Goal: Answer question/provide support: Share knowledge or assist other users

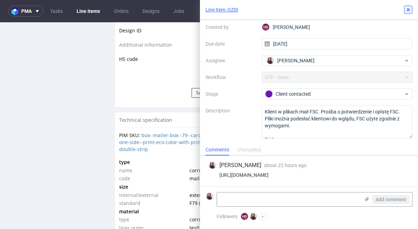
click at [410, 9] on icon at bounding box center [408, 10] width 6 height 6
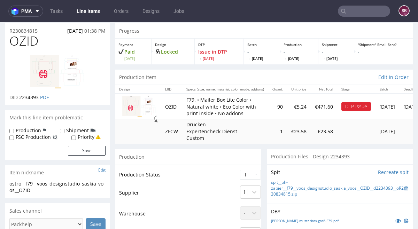
scroll to position [20, 0]
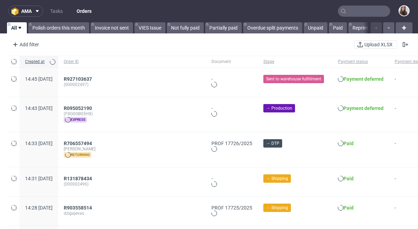
click at [354, 14] on input "text" at bounding box center [364, 11] width 52 height 11
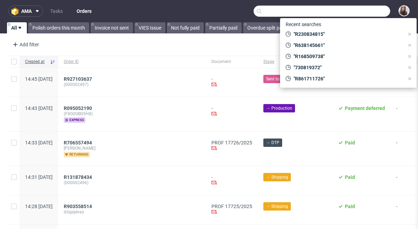
paste input "R230834815"
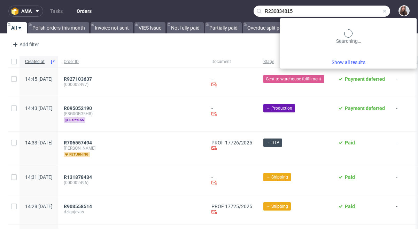
type input "R230834815"
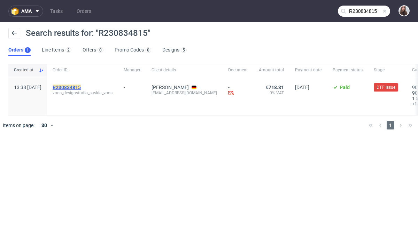
click at [79, 87] on mark "R230834815" at bounding box center [67, 88] width 28 height 6
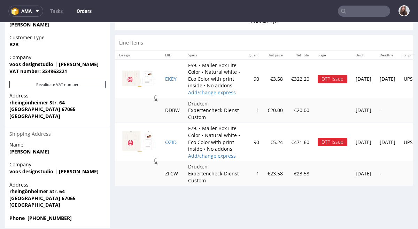
scroll to position [338, 0]
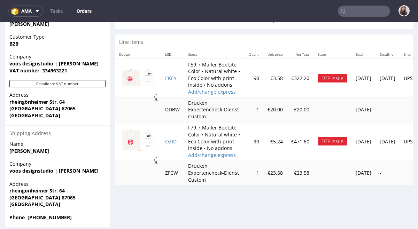
click at [134, 78] on img at bounding box center [139, 77] width 35 height 17
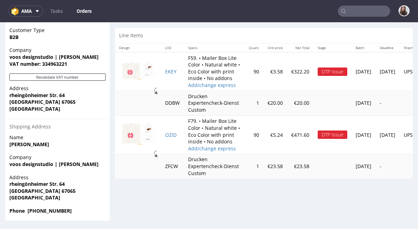
scroll to position [2, 0]
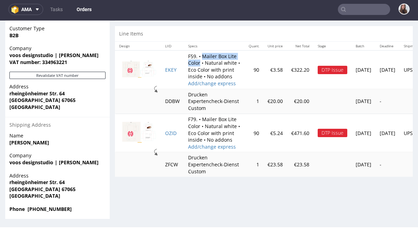
drag, startPoint x: 204, startPoint y: 56, endPoint x: 201, endPoint y: 64, distance: 9.0
click at [201, 64] on td "F59. • Mailer Box Lite Color • Natural white • Eco Color with print inside • No…" at bounding box center [214, 69] width 61 height 39
click at [138, 73] on img at bounding box center [139, 69] width 35 height 17
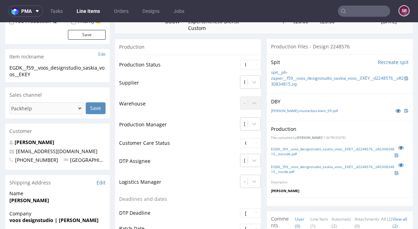
scroll to position [135, 0]
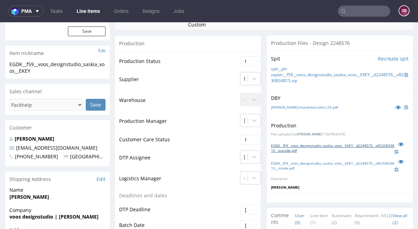
click at [300, 143] on link "EGDK__f59__voos_designstudio_saskia_voos__EKEY__d2248576__oR230834815__outside.…" at bounding box center [333, 148] width 124 height 10
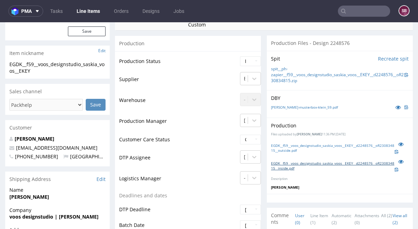
click at [286, 167] on link "EGDK__f59__voos_designstudio_saskia_voos__EKEY__d2248576__oR230834815__inside.p…" at bounding box center [333, 166] width 124 height 10
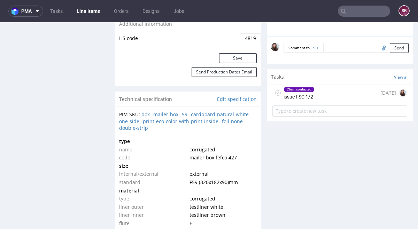
scroll to position [485, 0]
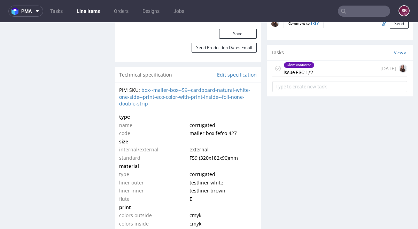
click at [320, 68] on div "Client contacted issue FSC 1/2 2 days ago" at bounding box center [339, 69] width 135 height 16
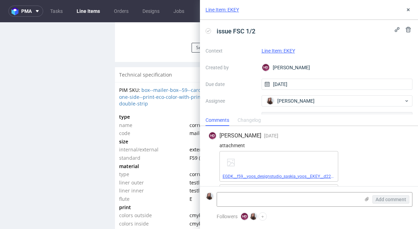
click at [300, 176] on link "EGDK__f59__voos_designstudio_saskia_voos__EKEY__d2248576__oR230834815__inside.p…" at bounding box center [308, 176] width 173 height 5
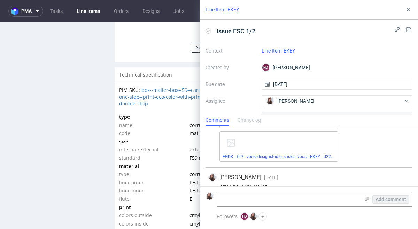
scroll to position [55, 0]
click at [309, 156] on link "EGDK__f59__voos_designstudio_saskia_voos__EKEY__d2248576__oR230834815__outside.…" at bounding box center [309, 155] width 175 height 5
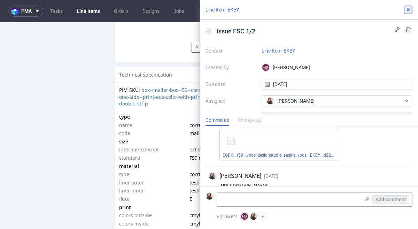
click at [410, 9] on icon at bounding box center [408, 10] width 6 height 6
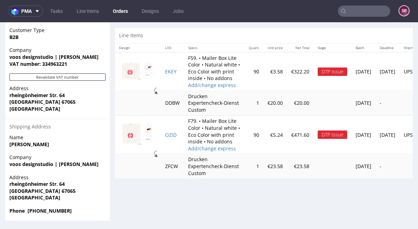
scroll to position [341, 0]
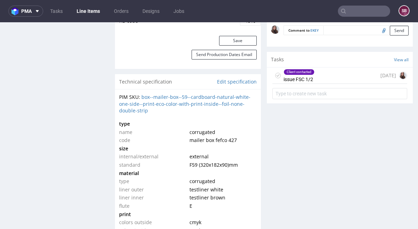
scroll to position [473, 0]
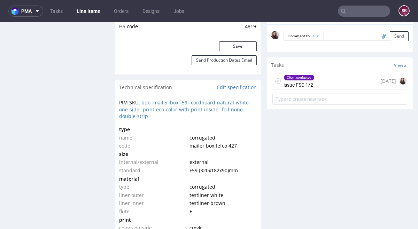
click at [314, 80] on div "Client contacted issue FSC 1/2 2 days ago" at bounding box center [339, 81] width 135 height 16
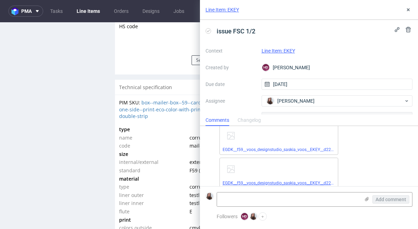
scroll to position [19, 0]
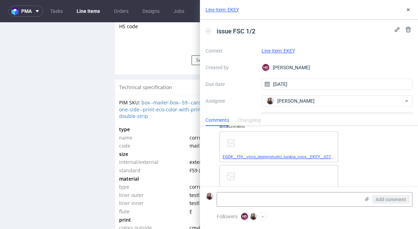
click at [268, 155] on link "EGDK__f59__voos_designstudio_saskia_voos__EKEY__d2248576__oR230834815__inside.p…" at bounding box center [308, 157] width 173 height 5
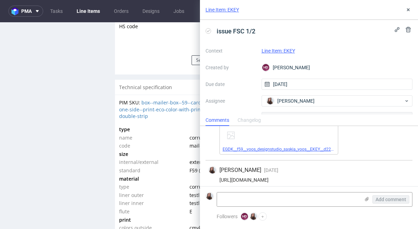
click at [252, 149] on link "EGDK__f59__voos_designstudio_saskia_voos__EKEY__d2248576__oR230834815__outside.…" at bounding box center [309, 149] width 175 height 5
click at [404, 11] on button at bounding box center [408, 10] width 8 height 8
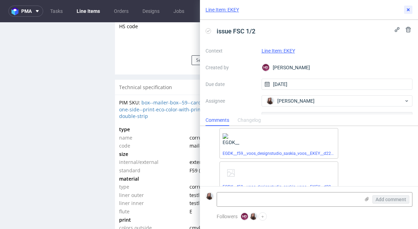
scroll to position [65, 0]
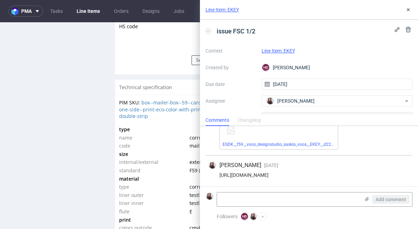
click at [281, 51] on link "Line Item: EKEY" at bounding box center [277, 51] width 33 height 6
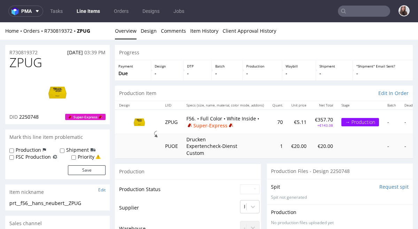
scroll to position [41, 0]
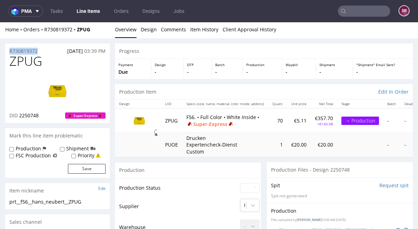
drag, startPoint x: 39, startPoint y: 49, endPoint x: 4, endPoint y: 52, distance: 35.6
copy p "R730819372"
click at [44, 50] on div "R730819372 20.08.2025 03:39 PM" at bounding box center [57, 49] width 104 height 11
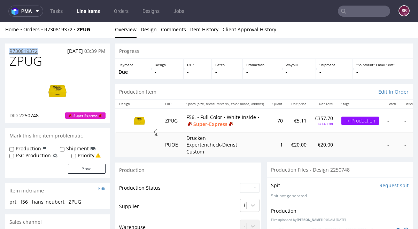
drag, startPoint x: 44, startPoint y: 50, endPoint x: 10, endPoint y: 52, distance: 34.5
click at [10, 52] on div "R730819372 20.08.2025 03:39 PM" at bounding box center [57, 49] width 104 height 11
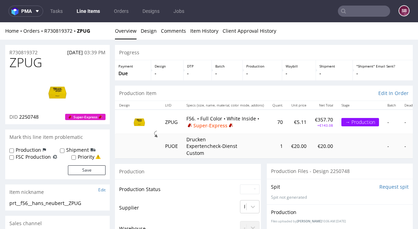
click at [196, 52] on div "Progress" at bounding box center [264, 52] width 298 height 15
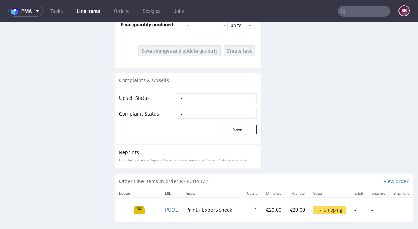
scroll to position [930, 0]
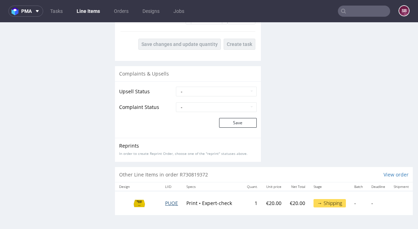
click at [172, 205] on span "PUOE" at bounding box center [171, 203] width 13 height 7
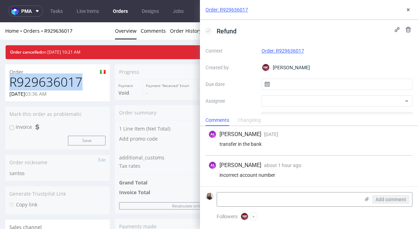
drag, startPoint x: 82, startPoint y: 81, endPoint x: 8, endPoint y: 81, distance: 74.1
click at [8, 81] on div "R929636017 [DATE] 03:36 AM" at bounding box center [57, 88] width 104 height 26
copy h1 "R929636017"
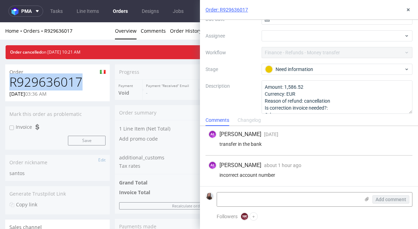
scroll to position [69, 0]
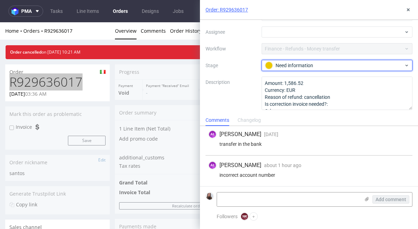
click at [299, 65] on div "Need information" at bounding box center [334, 66] width 139 height 8
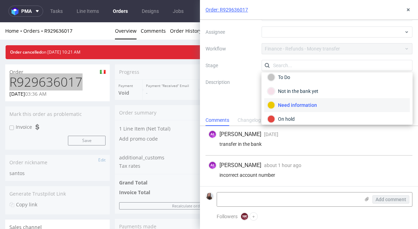
scroll to position [0, 0]
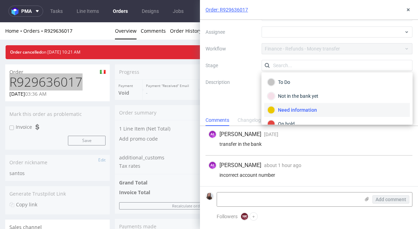
click at [217, 97] on label "Description" at bounding box center [230, 93] width 50 height 31
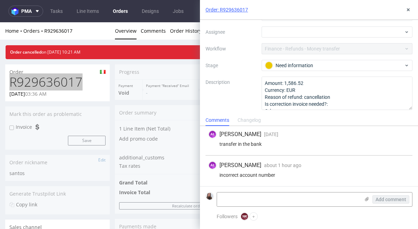
click at [244, 91] on label "Description" at bounding box center [230, 93] width 50 height 31
drag, startPoint x: 278, startPoint y: 175, endPoint x: 214, endPoint y: 175, distance: 63.7
click at [214, 175] on div "incorrect account number" at bounding box center [308, 175] width 201 height 6
copy div "incorrect account number"
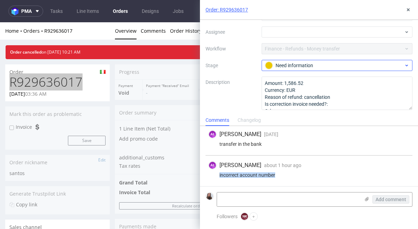
scroll to position [70, 0]
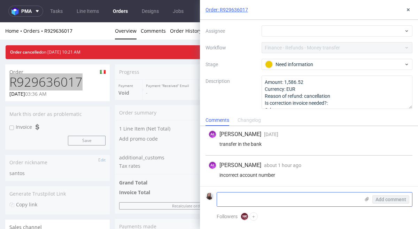
click at [266, 198] on textarea at bounding box center [288, 199] width 143 height 14
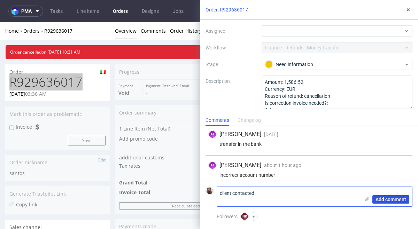
type textarea "client contacted"
click at [381, 198] on span "Add comment" at bounding box center [390, 199] width 31 height 5
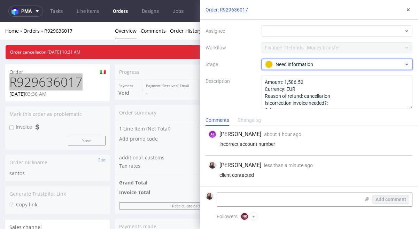
click at [305, 64] on div "Need information" at bounding box center [334, 65] width 139 height 8
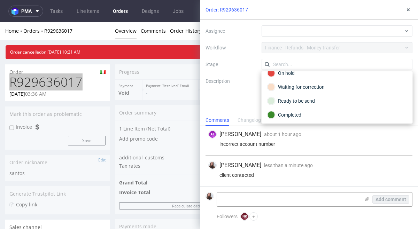
scroll to position [51, 0]
click at [270, 171] on div "Sandra Beśka less than a minute ago 21st Aug 2025, 15:41 client contacted" at bounding box center [308, 171] width 207 height 31
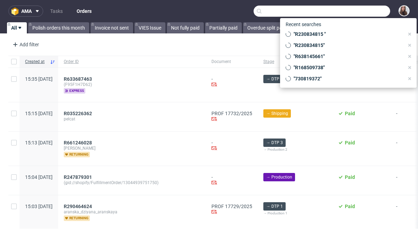
click at [357, 12] on input "text" at bounding box center [321, 11] width 136 height 11
paste input "R230834815"
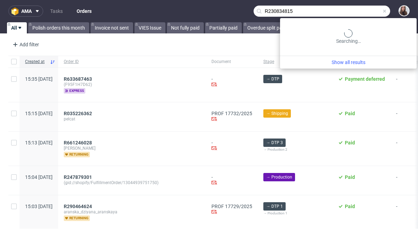
type input "R230834815"
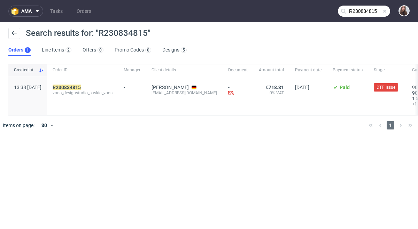
click at [90, 90] on span "voos_designstudio_saskia_voos" at bounding box center [83, 93] width 60 height 6
click at [81, 88] on mark "R230834815" at bounding box center [67, 88] width 28 height 6
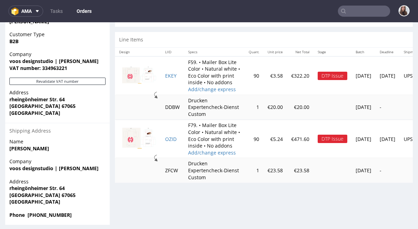
scroll to position [345, 0]
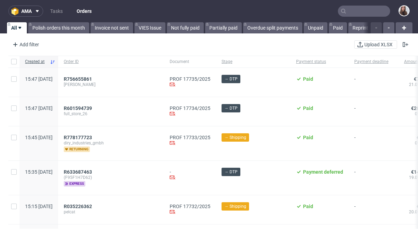
click at [357, 14] on input "text" at bounding box center [364, 11] width 52 height 11
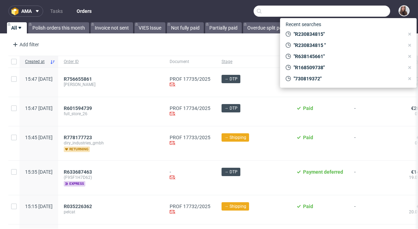
paste input "R929636017"
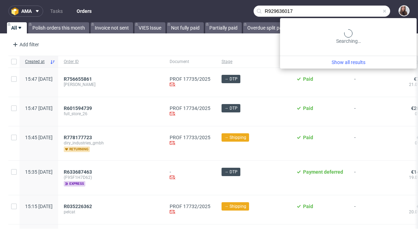
type input "R929636017"
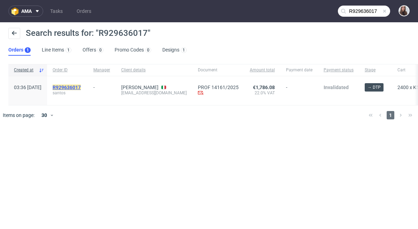
click at [81, 87] on mark "R929636017" at bounding box center [67, 88] width 28 height 6
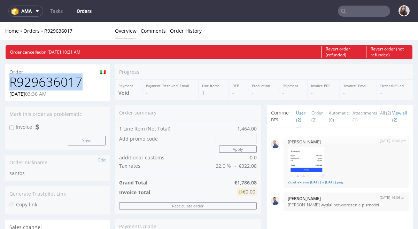
drag, startPoint x: 80, startPoint y: 81, endPoint x: 9, endPoint y: 84, distance: 71.1
click at [9, 84] on h1 "R929636017" at bounding box center [57, 82] width 96 height 14
copy h1 "R929636017"
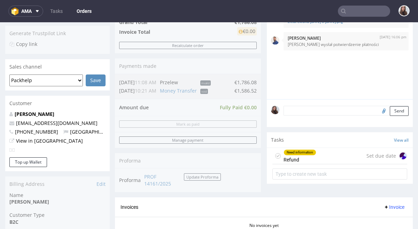
scroll to position [161, 0]
click at [304, 160] on div "Need information Refund" at bounding box center [299, 156] width 33 height 16
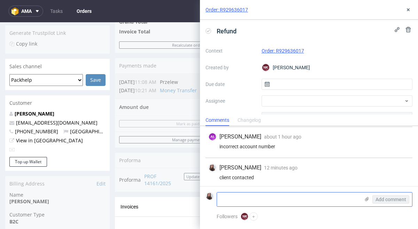
scroll to position [32, 0]
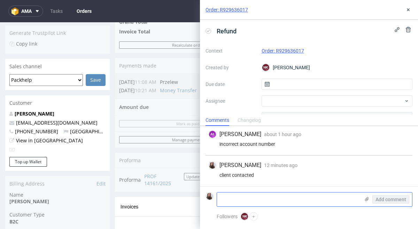
click at [276, 197] on textarea at bounding box center [288, 199] width 143 height 14
paste textarea "https://app-eu1.hubspot.com/contacts/25600958/record/0-5/210141694144/"
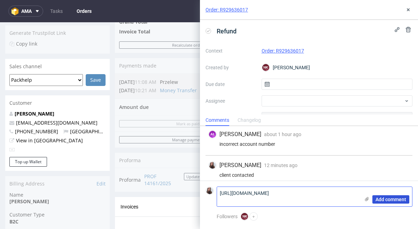
type textarea "https://app-eu1.hubspot.com/contacts/25600958/record/0-5/210141694144/"
click at [388, 202] on span "Add comment" at bounding box center [390, 199] width 31 height 5
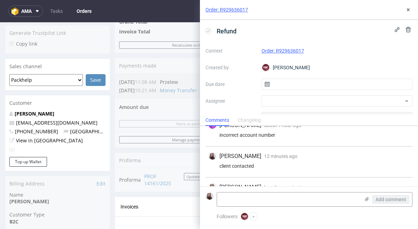
scroll to position [63, 0]
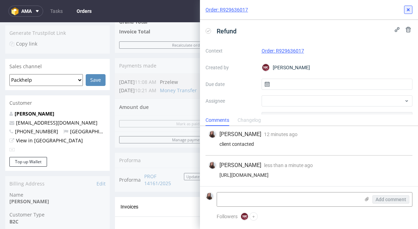
click at [408, 11] on icon at bounding box center [408, 10] width 6 height 6
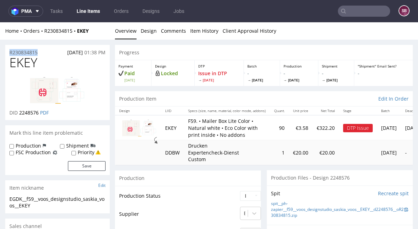
drag, startPoint x: 43, startPoint y: 52, endPoint x: 1, endPoint y: 51, distance: 41.8
copy p "R230834815"
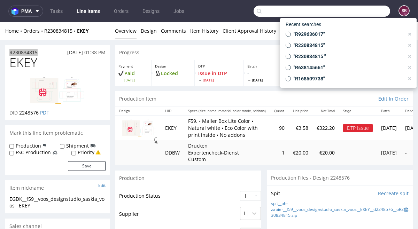
click at [350, 11] on input "text" at bounding box center [321, 11] width 136 height 11
paste input "R230834815"
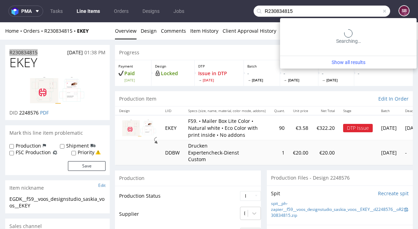
type input "R230834815"
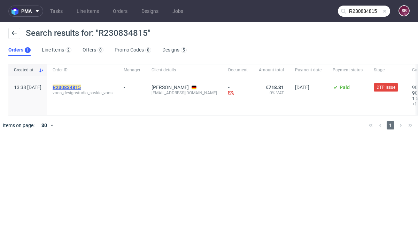
click at [81, 85] on mark "R230834815" at bounding box center [67, 88] width 28 height 6
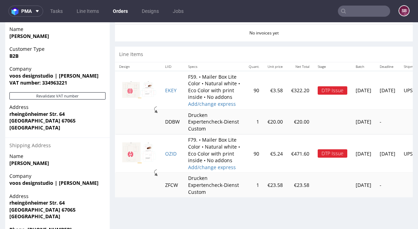
scroll to position [334, 0]
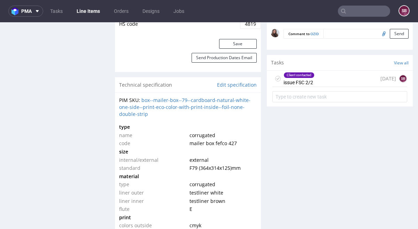
scroll to position [476, 0]
click at [326, 73] on div "Client contacted issue FSC 2/2 [DATE] SB" at bounding box center [339, 78] width 135 height 16
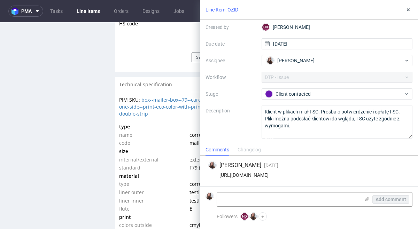
click at [232, 134] on div "issue FSC 2/2 Context Line Item: OZID Created by HD [PERSON_NAME] Due date [DAT…" at bounding box center [309, 82] width 218 height 124
click at [407, 11] on use at bounding box center [408, 9] width 3 height 3
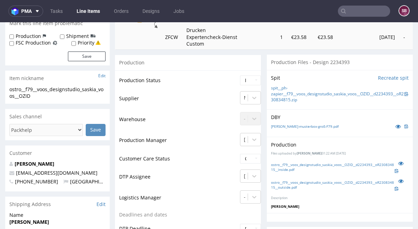
scroll to position [116, 0]
click at [321, 165] on link "ostro__f79__voos_designstudio_saskia_voos__OZID__d2234393__oR230834815__inside.…" at bounding box center [332, 167] width 123 height 10
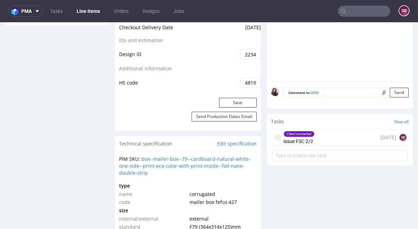
scroll to position [419, 0]
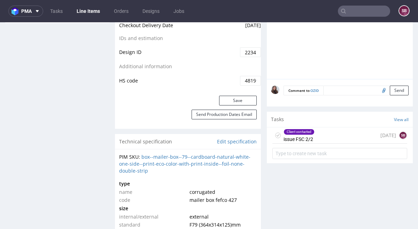
click at [300, 141] on div "Client contacted issue FSC 2/2" at bounding box center [298, 135] width 31 height 16
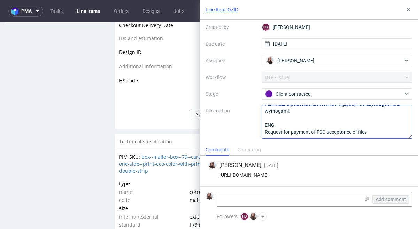
scroll to position [46, 0]
click at [408, 8] on icon at bounding box center [408, 10] width 6 height 6
